Goal: Find specific page/section: Find specific page/section

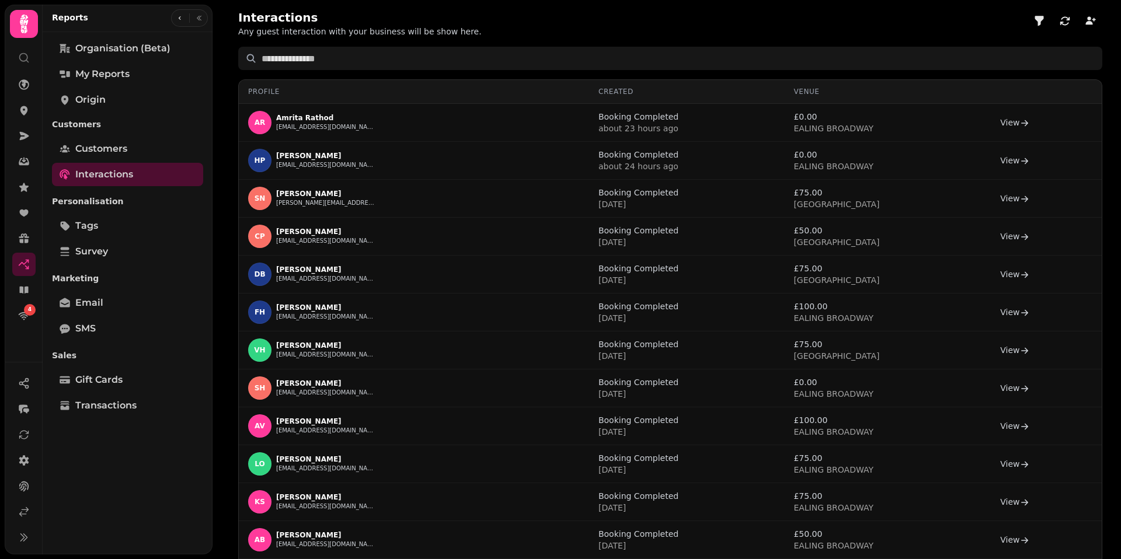
select select "**"
click at [27, 85] on icon at bounding box center [24, 85] width 12 height 12
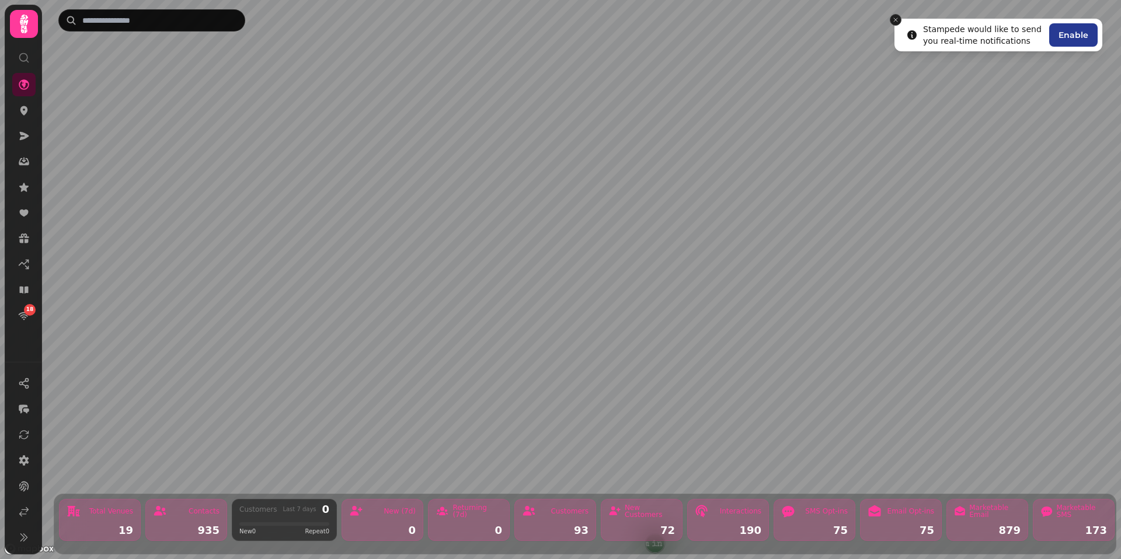
click at [898, 21] on icon "Close toast" at bounding box center [895, 19] width 7 height 7
